Goal: Task Accomplishment & Management: Use online tool/utility

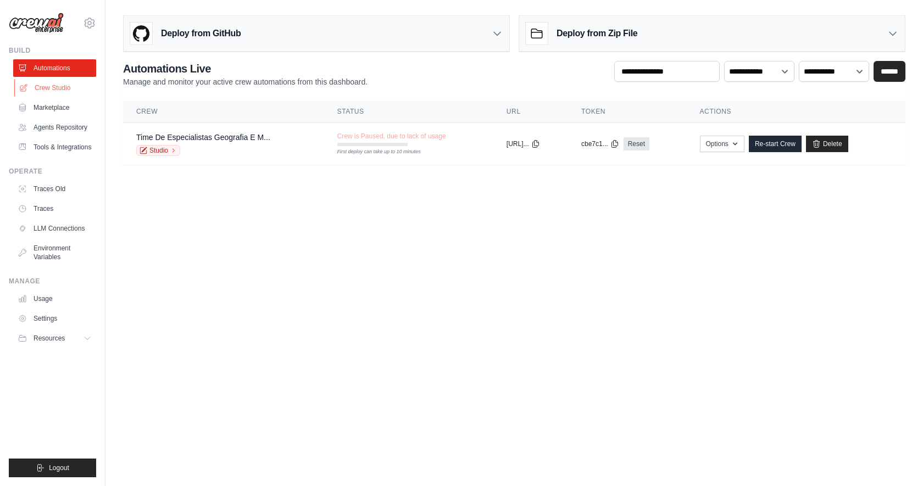
click at [63, 88] on link "Crew Studio" at bounding box center [55, 88] width 83 height 18
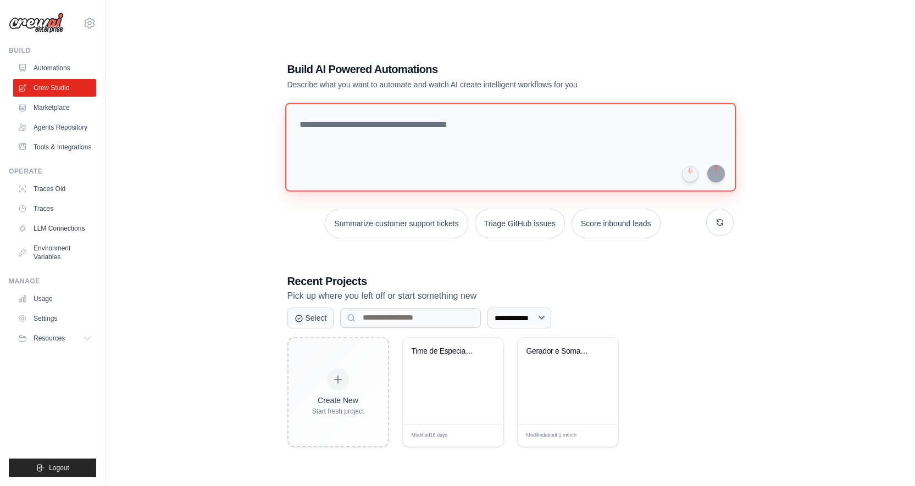
click at [476, 135] on textarea at bounding box center [510, 147] width 451 height 89
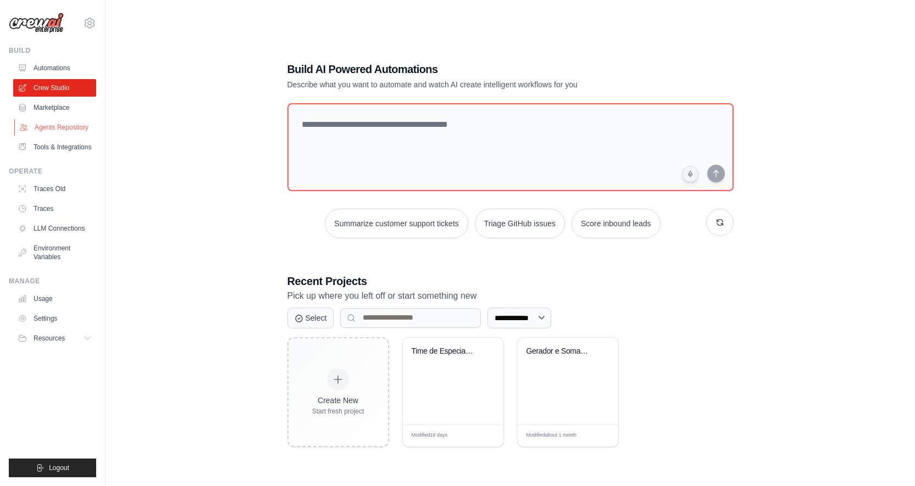
click at [63, 128] on link "Agents Repository" at bounding box center [55, 128] width 83 height 18
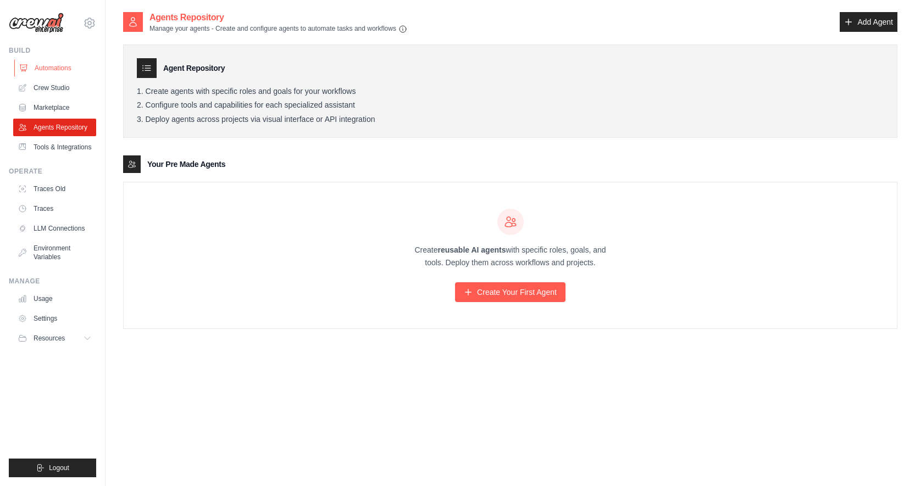
click at [59, 65] on link "Automations" at bounding box center [55, 68] width 83 height 18
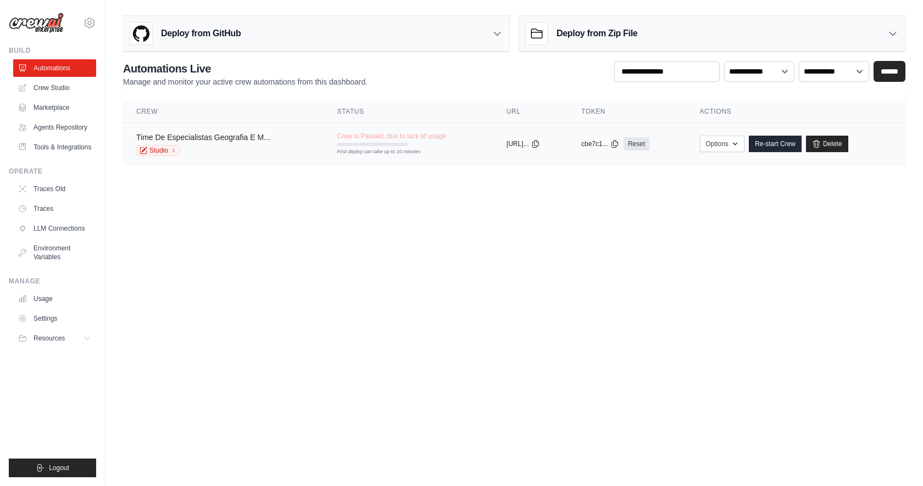
click at [236, 141] on link "Time De Especialistas Geografia E M..." at bounding box center [203, 137] width 134 height 9
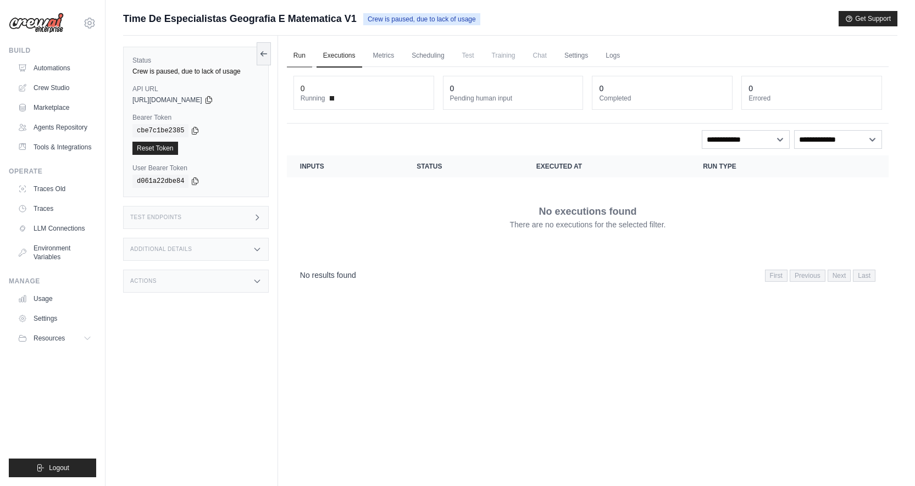
click at [298, 58] on link "Run" at bounding box center [299, 56] width 25 height 23
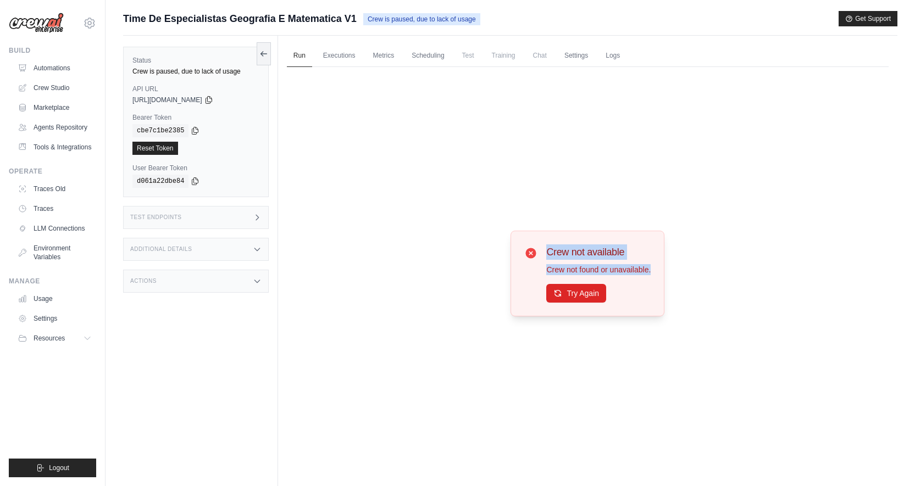
drag, startPoint x: 609, startPoint y: 280, endPoint x: 475, endPoint y: 268, distance: 135.2
click at [480, 270] on div "Crew not available Crew not found or unavailable. Try Again" at bounding box center [588, 273] width 602 height 413
click at [448, 187] on div "Crew not available Crew not found or unavailable. Try Again" at bounding box center [588, 273] width 602 height 413
click at [348, 56] on link "Executions" at bounding box center [340, 56] width 46 height 23
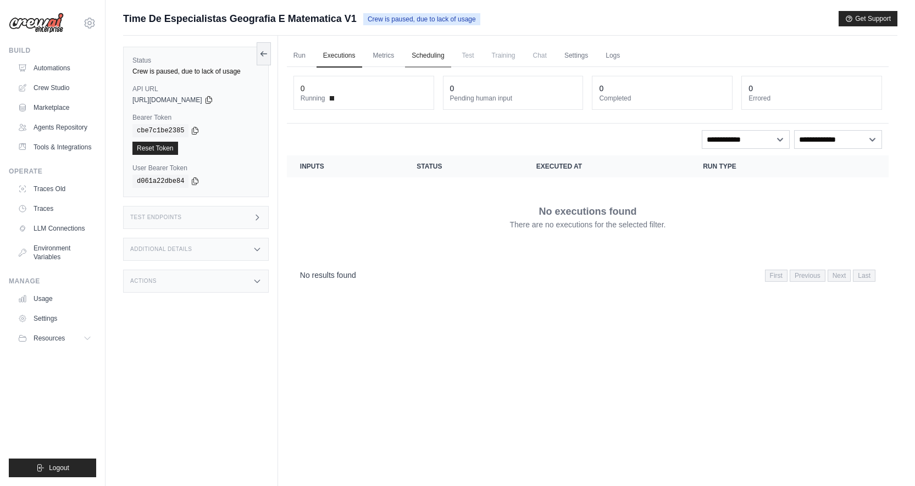
click at [420, 60] on link "Scheduling" at bounding box center [428, 56] width 46 height 23
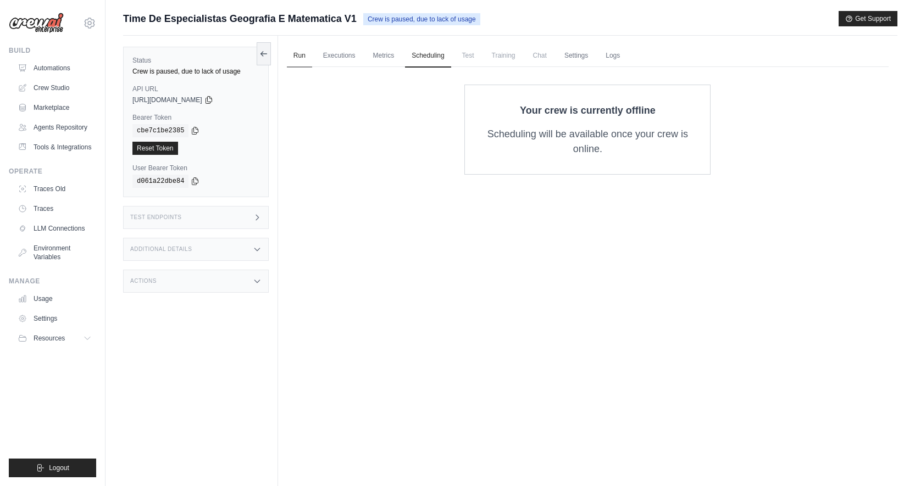
click at [293, 55] on link "Run" at bounding box center [299, 56] width 25 height 23
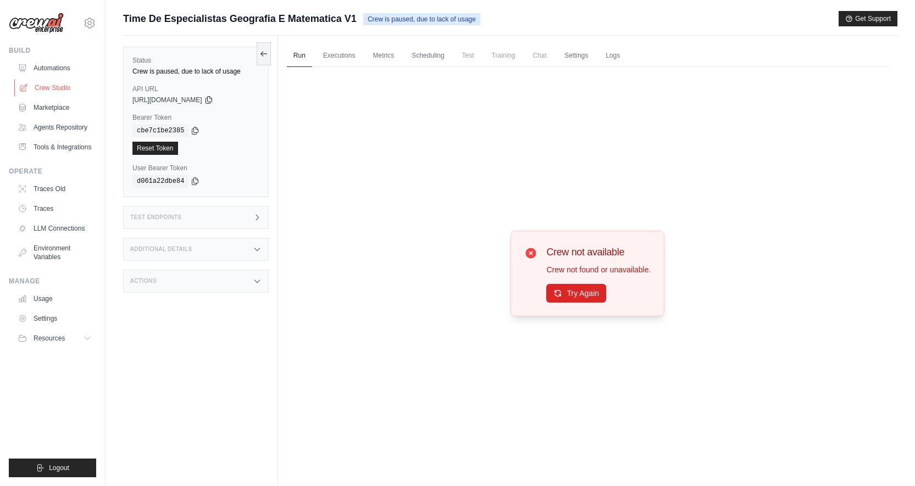
click at [54, 85] on link "Crew Studio" at bounding box center [55, 88] width 83 height 18
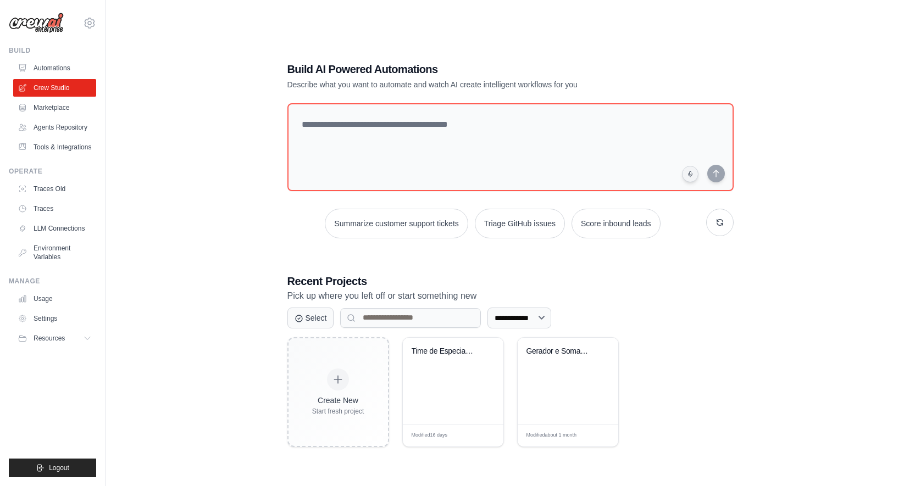
scroll to position [22, 0]
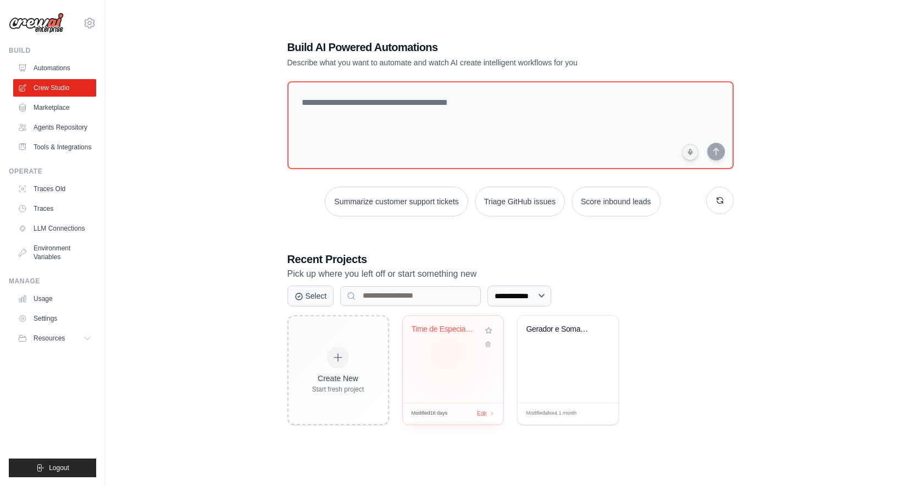
click at [447, 353] on div "Time de Especialistas - Geografia e..." at bounding box center [453, 359] width 101 height 87
click at [89, 26] on icon at bounding box center [89, 22] width 13 height 13
click at [189, 237] on div "**********" at bounding box center [510, 232] width 774 height 486
click at [49, 131] on link "Agents Repository" at bounding box center [55, 128] width 83 height 18
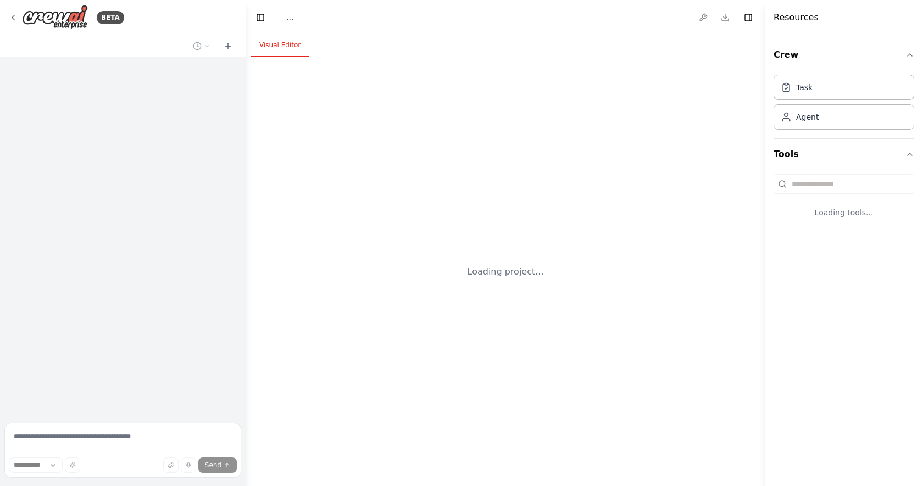
select select "****"
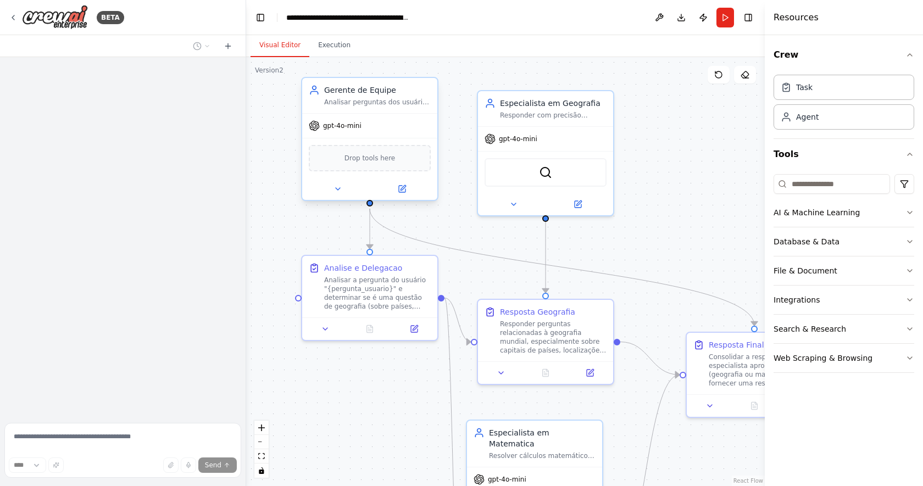
scroll to position [474, 0]
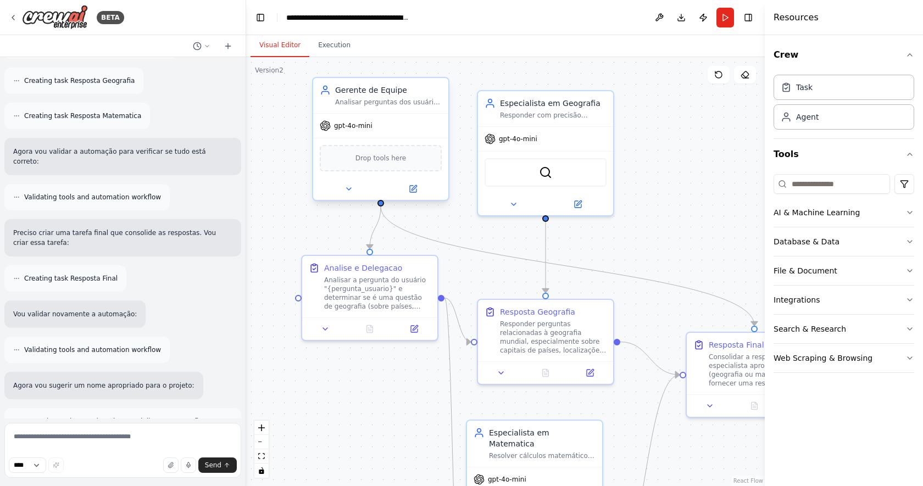
drag, startPoint x: 374, startPoint y: 106, endPoint x: 375, endPoint y: 111, distance: 5.5
click at [375, 111] on div "Gerente de Equipe Analisar perguntas dos usuários e determinar qual especialist…" at bounding box center [380, 95] width 135 height 35
click at [909, 252] on button "Database & Data" at bounding box center [844, 242] width 141 height 29
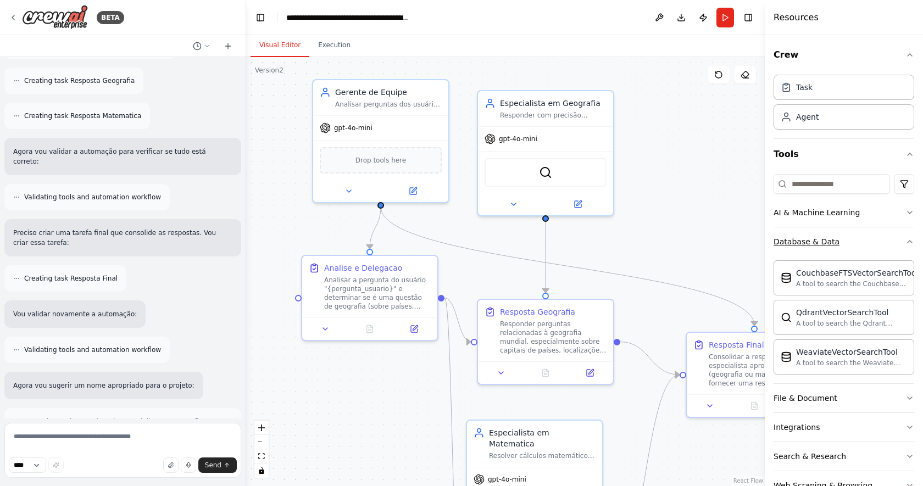
click at [906, 238] on icon "button" at bounding box center [910, 241] width 9 height 9
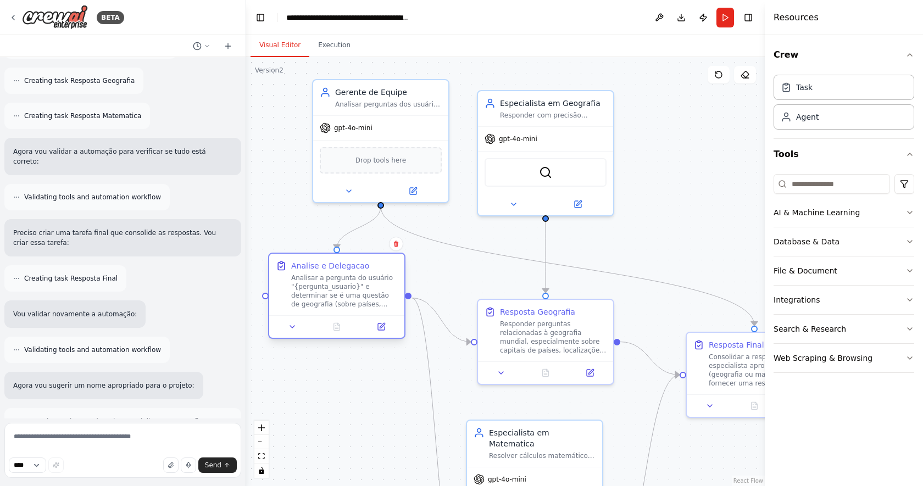
drag, startPoint x: 400, startPoint y: 281, endPoint x: 352, endPoint y: 272, distance: 48.2
click at [352, 272] on div "Analise e Delegacao Analisar a pergunta do usuário "{pergunta_usuario}" e deter…" at bounding box center [344, 285] width 107 height 48
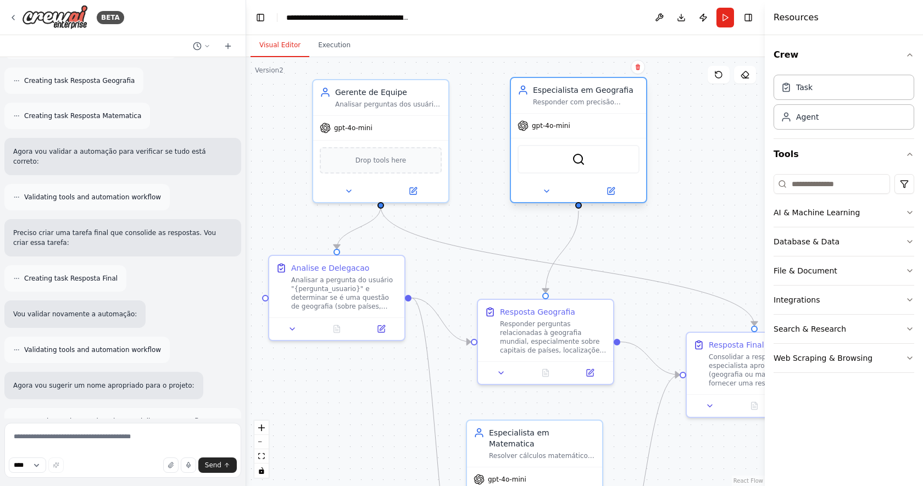
drag, startPoint x: 573, startPoint y: 156, endPoint x: 605, endPoint y: 144, distance: 34.1
click at [605, 144] on div "SerperDevTool" at bounding box center [578, 159] width 135 height 42
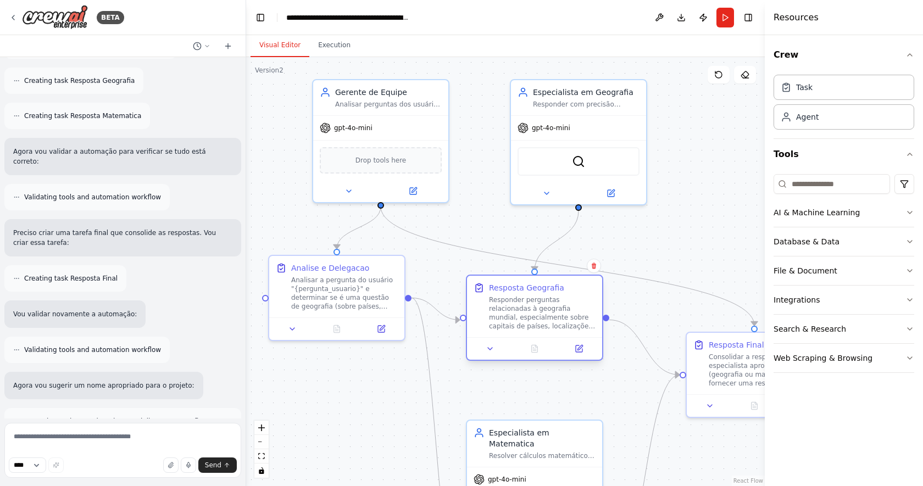
drag, startPoint x: 555, startPoint y: 342, endPoint x: 545, endPoint y: 321, distance: 23.4
click at [544, 319] on div "Responder perguntas relacionadas à geografia mundial, especialmente sobre capit…" at bounding box center [542, 313] width 107 height 35
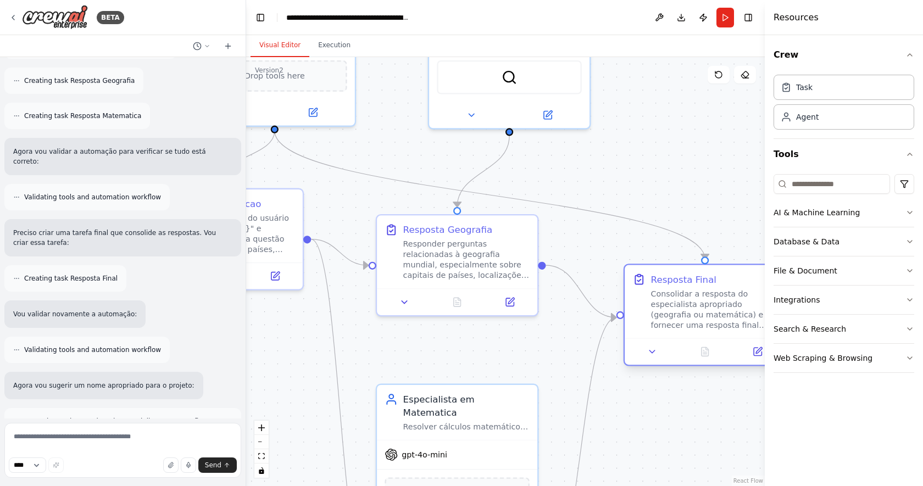
drag, startPoint x: 729, startPoint y: 330, endPoint x: 708, endPoint y: 318, distance: 23.9
click at [708, 318] on div "Consolidar a resposta do especialista apropriado (geografia ou matemática) e fo…" at bounding box center [714, 310] width 126 height 42
click at [13, 19] on icon at bounding box center [13, 17] width 2 height 4
